Goal: Information Seeking & Learning: Learn about a topic

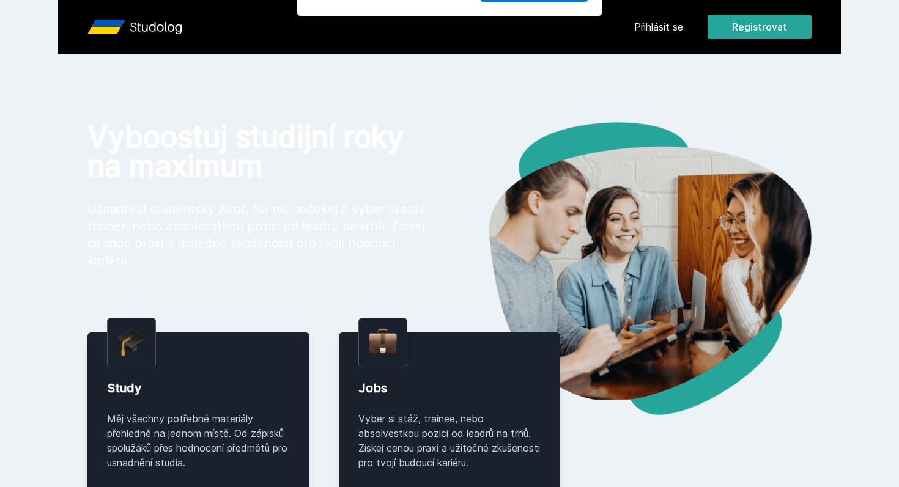
click at [457, 80] on button "Ne" at bounding box center [452, 79] width 44 height 31
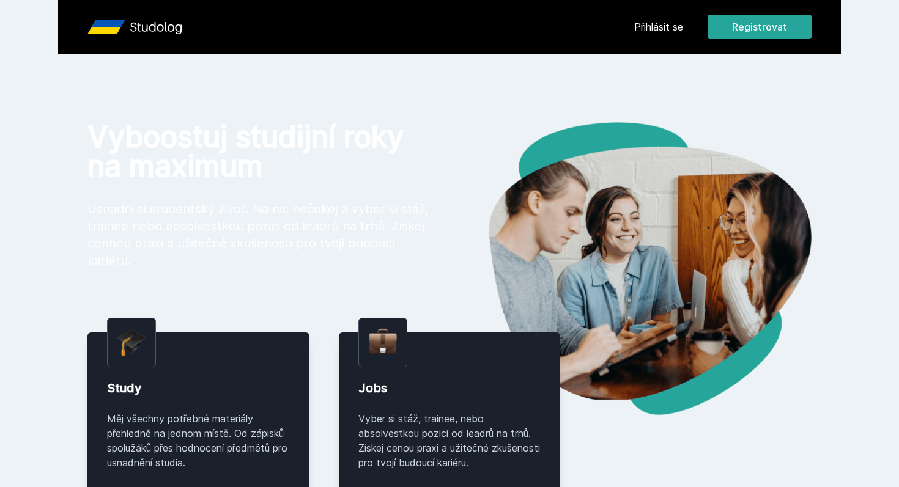
click at [670, 24] on link "Přihlásit se" at bounding box center [658, 27] width 49 height 15
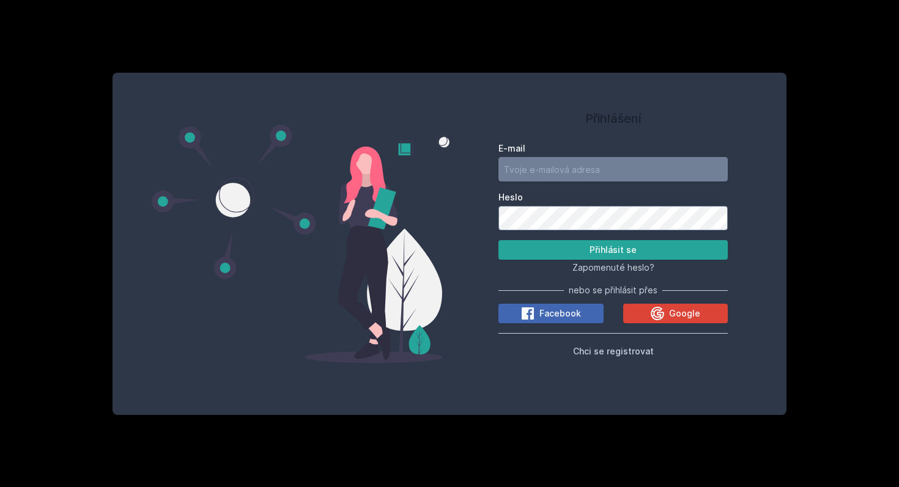
click at [597, 175] on input "E-mail" at bounding box center [612, 169] width 229 height 24
click at [542, 171] on input "[EMAIL_ADDRESS][DOMAIN_NAME]" at bounding box center [612, 169] width 229 height 24
type input "[DOMAIN_NAME][EMAIL_ADDRESS][DOMAIN_NAME]"
click at [498, 240] on button "Přihlásit se" at bounding box center [612, 250] width 229 height 20
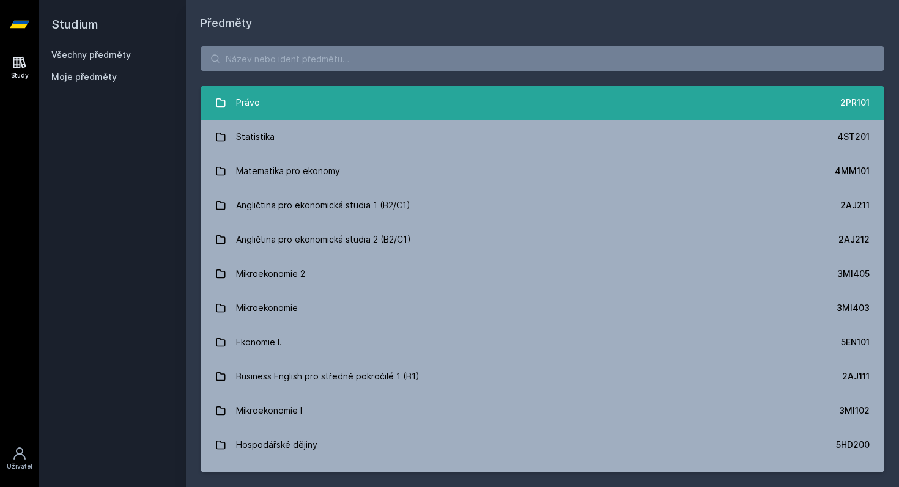
click at [343, 108] on link "Právo 2PR101" at bounding box center [542, 103] width 683 height 34
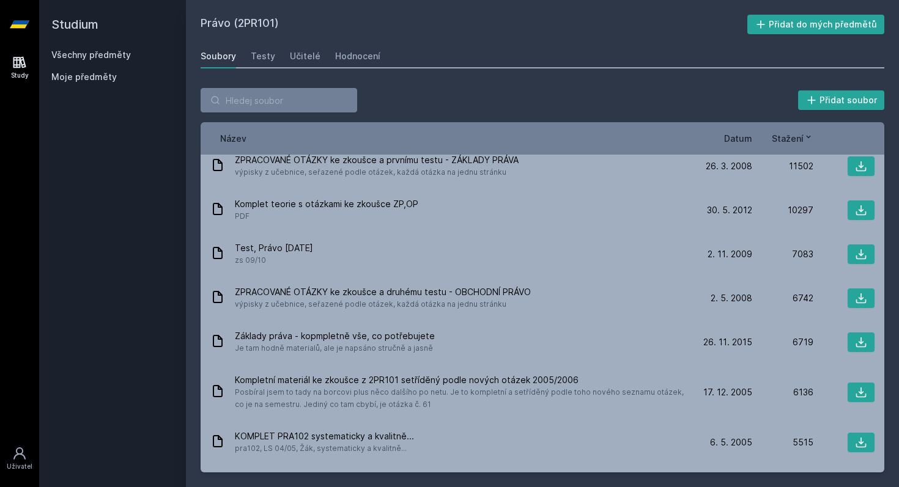
scroll to position [12, 0]
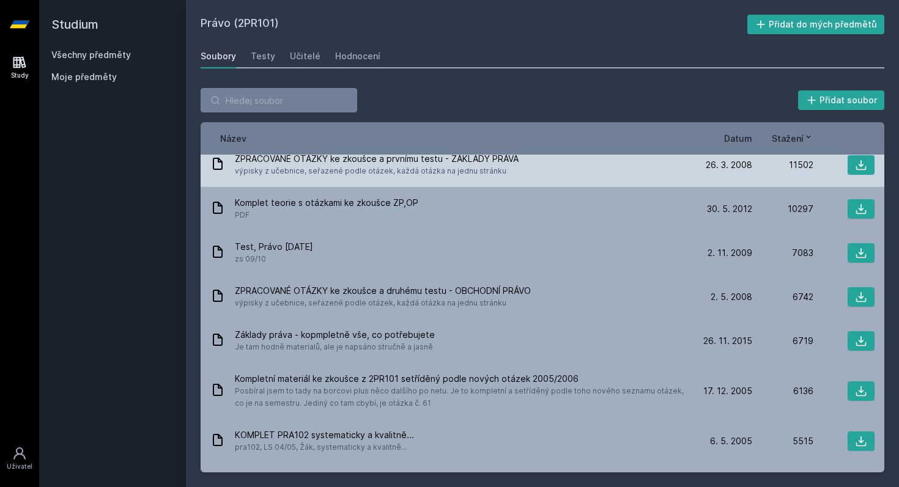
click at [389, 164] on span "ZPRACOVANÉ OTÁZKY ke zkoušce a prvnímu testu - ZÁKLADY PRÁVA" at bounding box center [377, 159] width 284 height 12
click at [646, 177] on div "ZPRACOVANÉ OTÁZKY ke zkoušce a prvnímu testu - ZÁKLADY PRÁVA výpisky z učebnice…" at bounding box center [542, 165] width 683 height 44
click at [872, 170] on button at bounding box center [860, 165] width 27 height 20
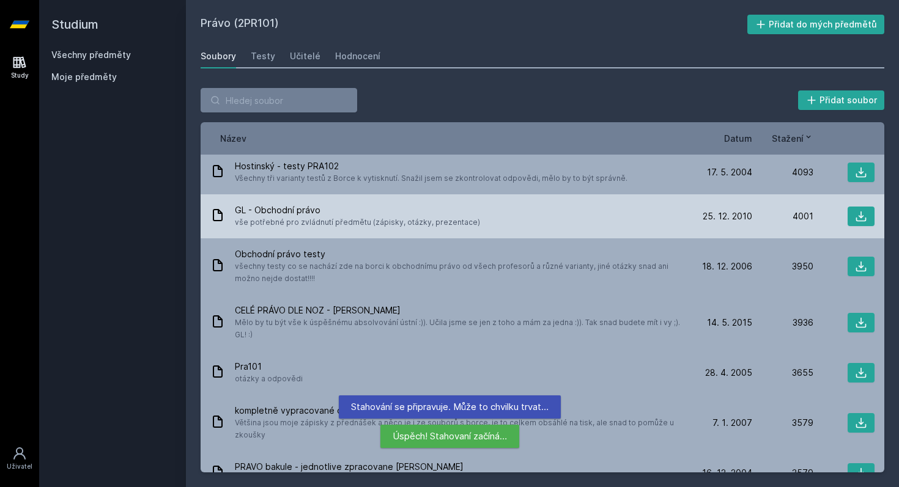
scroll to position [376, 0]
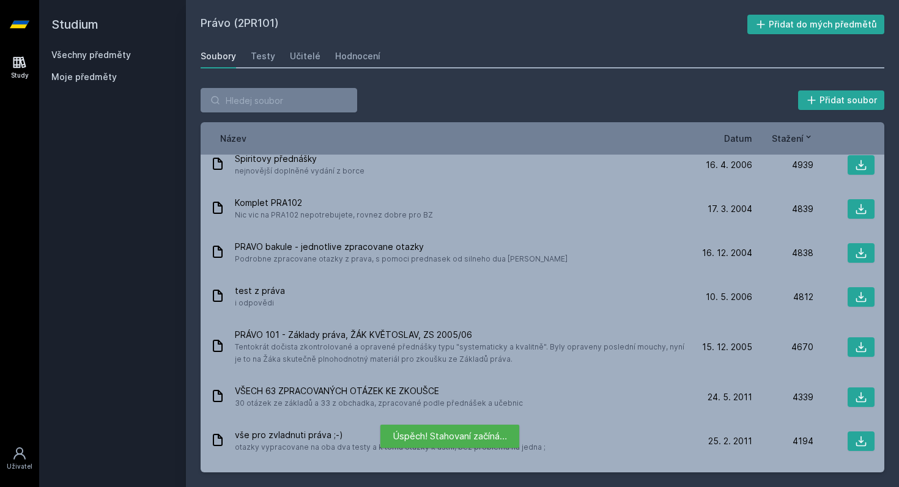
click at [752, 136] on div "Stažení" at bounding box center [782, 138] width 61 height 13
click at [749, 141] on span "Datum" at bounding box center [738, 138] width 28 height 13
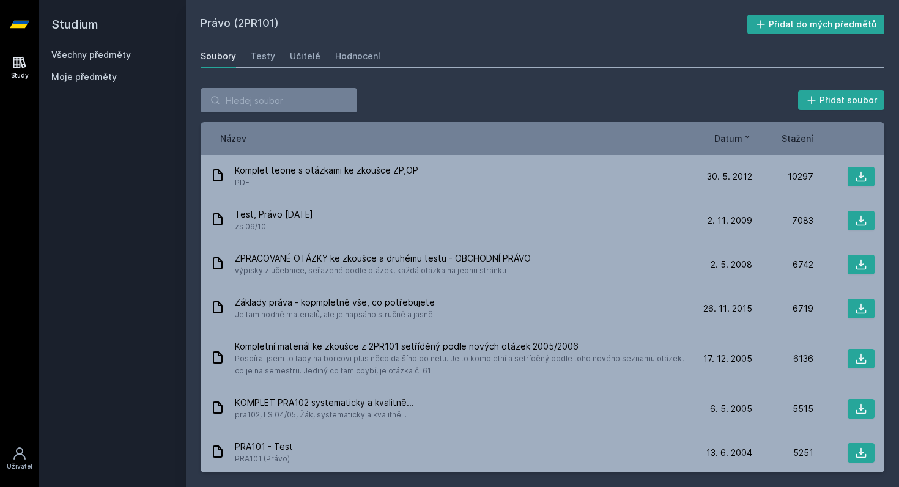
scroll to position [0, 0]
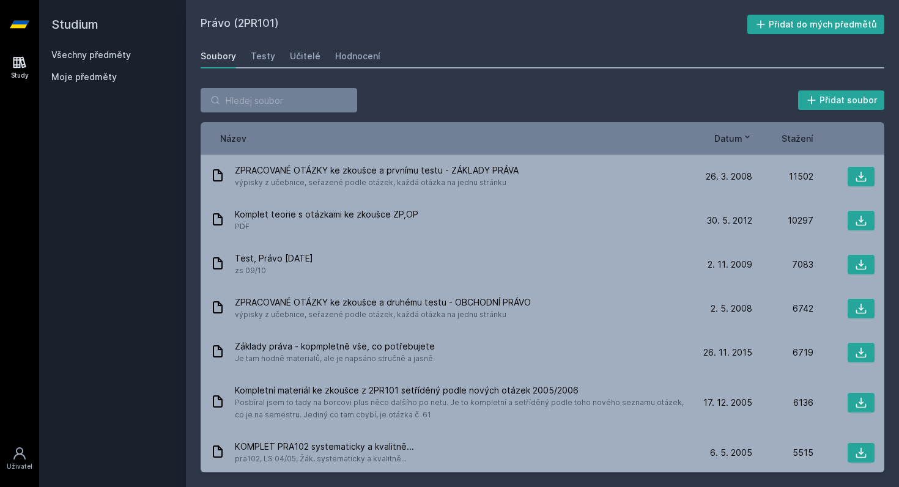
click at [724, 134] on span "Datum" at bounding box center [728, 138] width 28 height 13
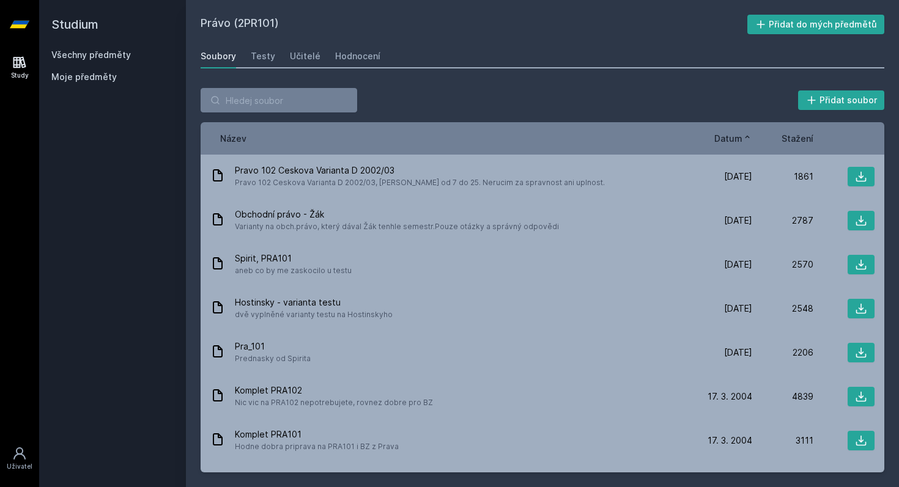
click at [724, 134] on span "Datum" at bounding box center [728, 138] width 28 height 13
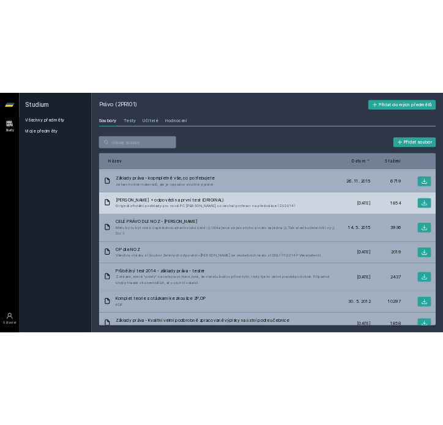
scroll to position [59, 0]
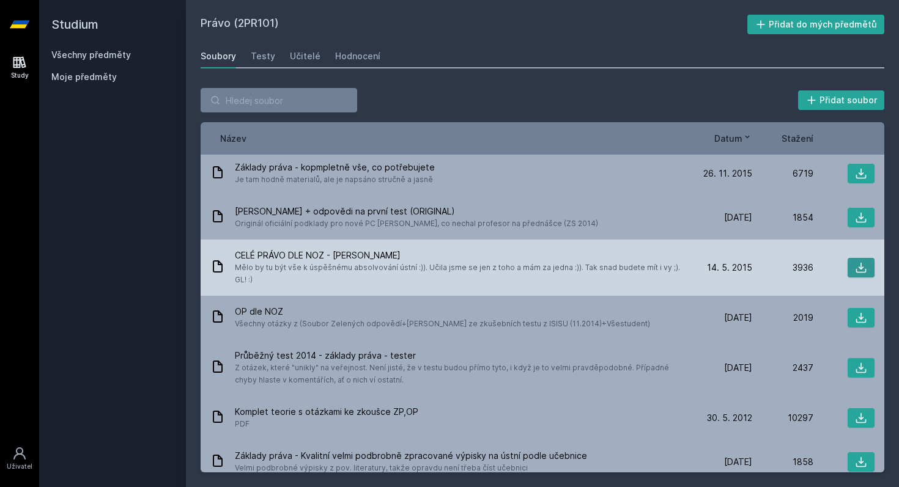
click at [861, 274] on button at bounding box center [860, 268] width 27 height 20
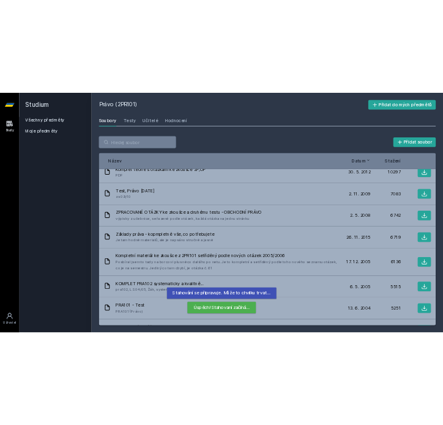
scroll to position [84, 0]
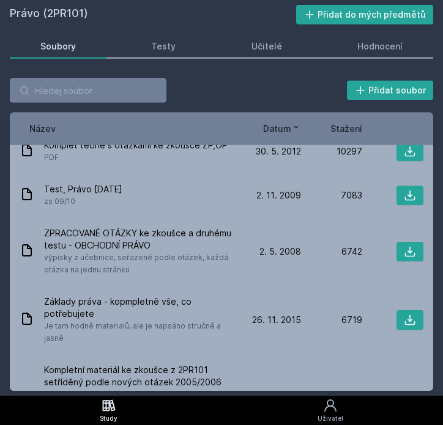
drag, startPoint x: 47, startPoint y: 13, endPoint x: 106, endPoint y: 13, distance: 58.7
click at [106, 13] on h2 "Právo (2PR101)" at bounding box center [153, 15] width 286 height 20
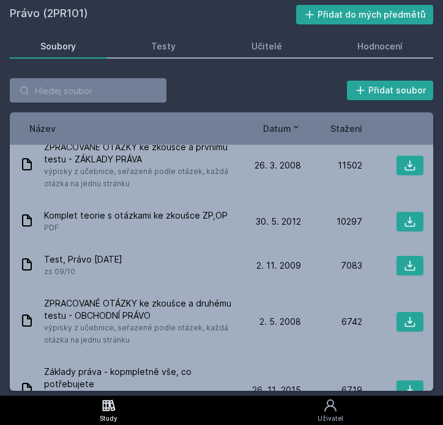
scroll to position [0, 0]
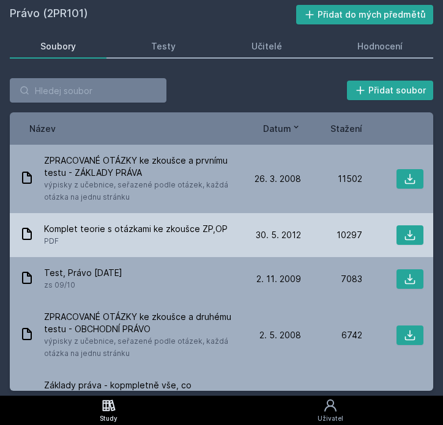
click at [161, 232] on span "Komplet teorie s otázkami ke zkoušce ZP,OP" at bounding box center [135, 229] width 183 height 12
click at [407, 229] on icon at bounding box center [409, 235] width 12 height 12
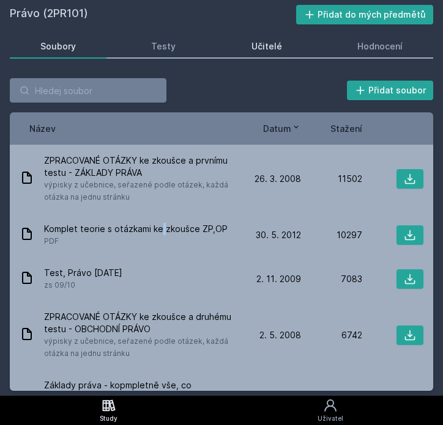
click at [254, 46] on div "Učitelé" at bounding box center [266, 46] width 31 height 12
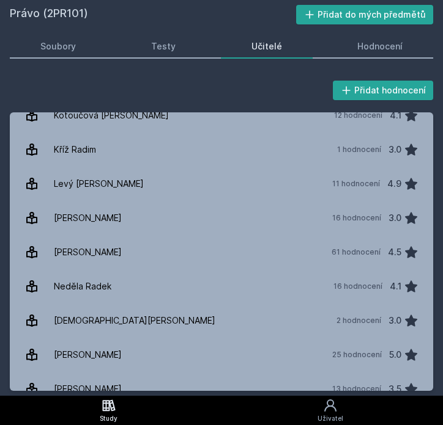
scroll to position [919, 0]
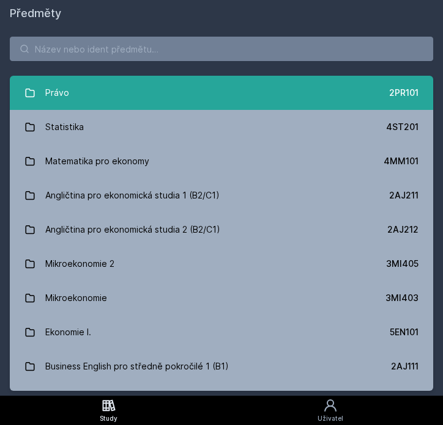
click at [145, 101] on link "Právo 2PR101" at bounding box center [221, 93] width 423 height 34
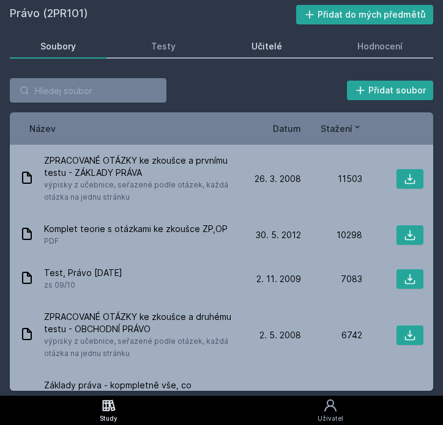
click at [278, 48] on div "Učitelé" at bounding box center [266, 46] width 31 height 12
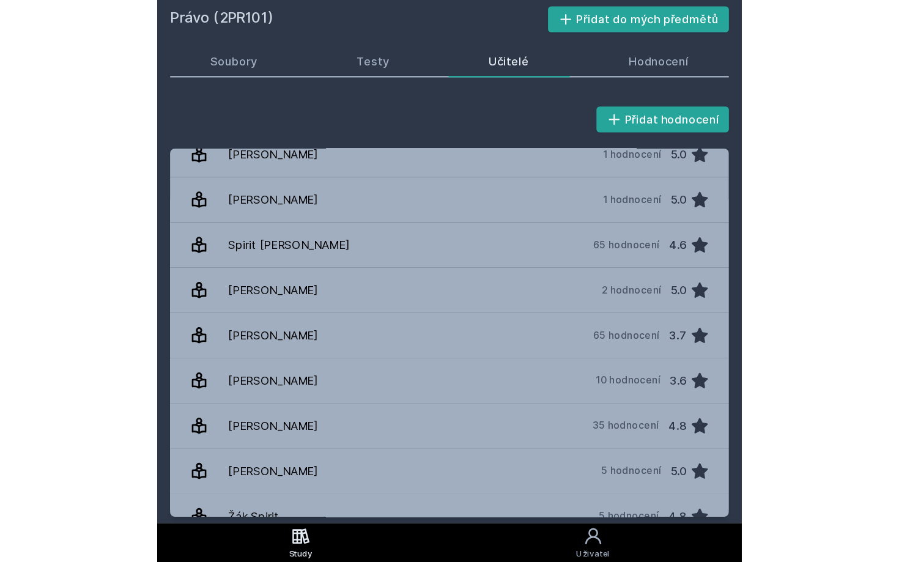
scroll to position [919, 0]
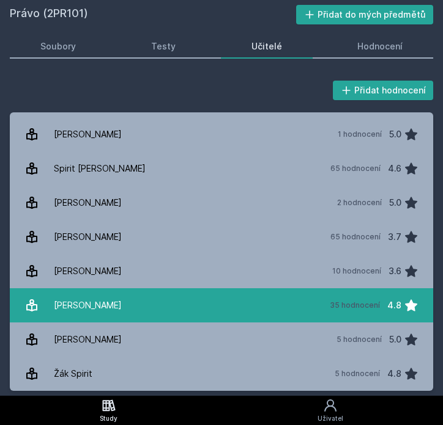
click at [235, 314] on link "Votava Tomáš 35 hodnocení 4.8" at bounding box center [221, 306] width 423 height 34
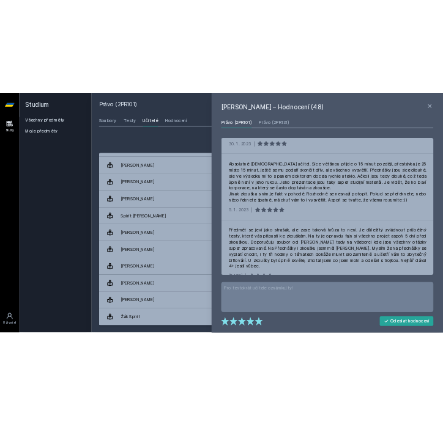
scroll to position [919, 0]
